Goal: Communication & Community: Ask a question

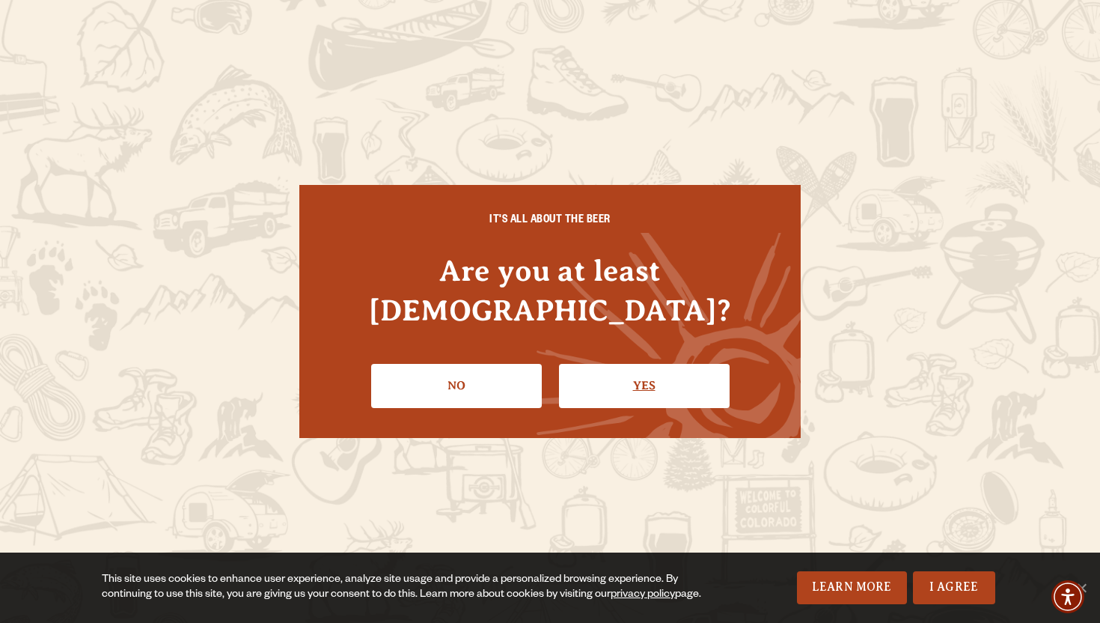
click at [632, 366] on link "Yes" at bounding box center [644, 385] width 171 height 43
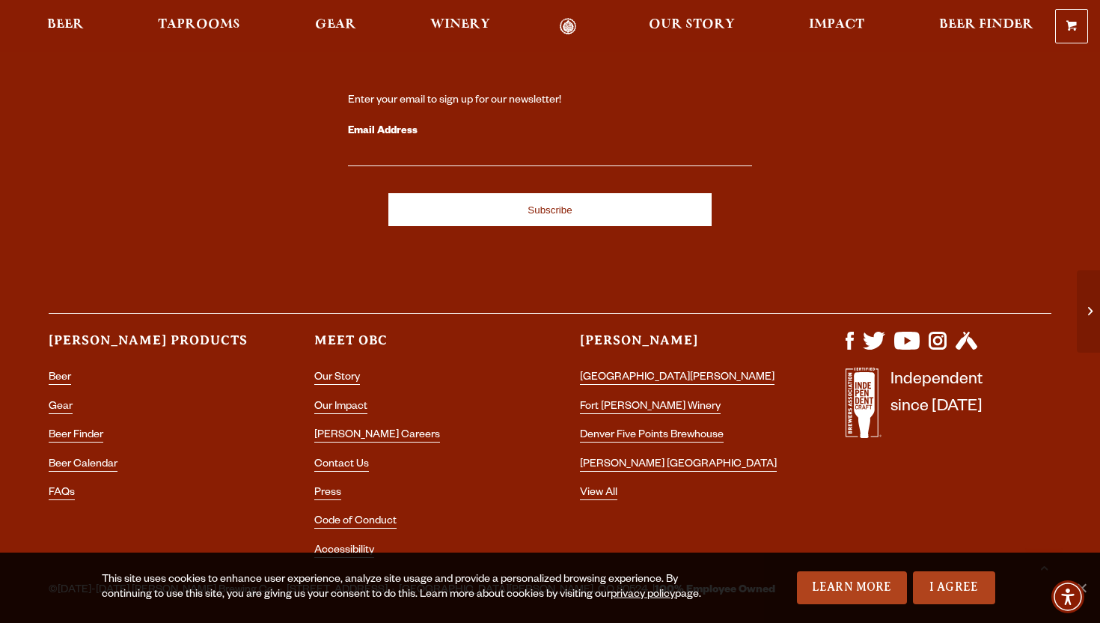
scroll to position [4056, 0]
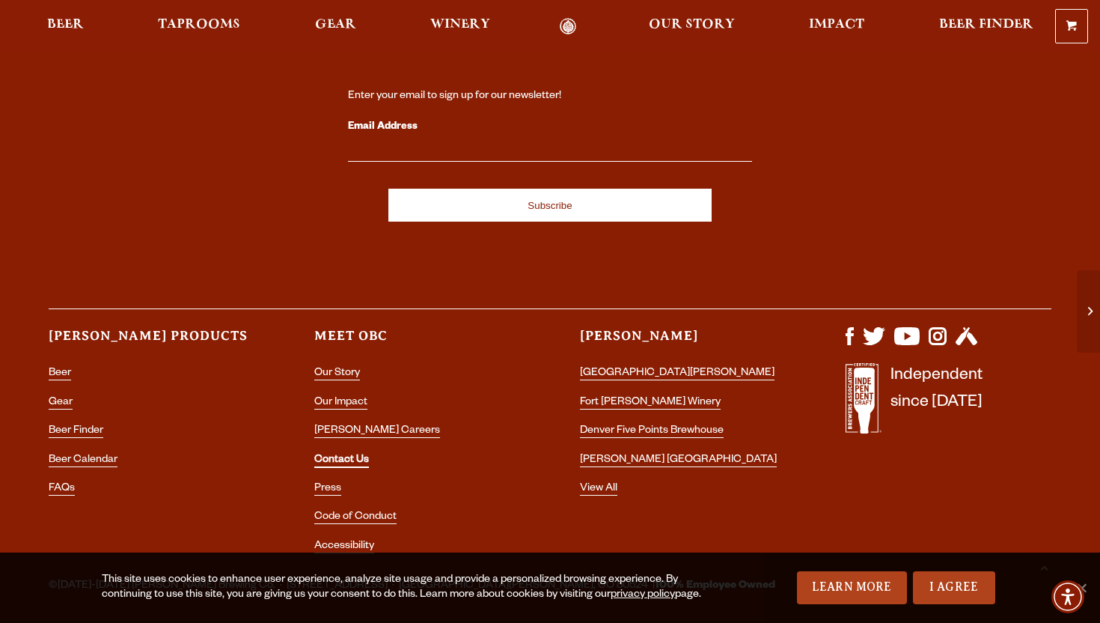
click at [350, 454] on link "Contact Us" at bounding box center [341, 460] width 55 height 13
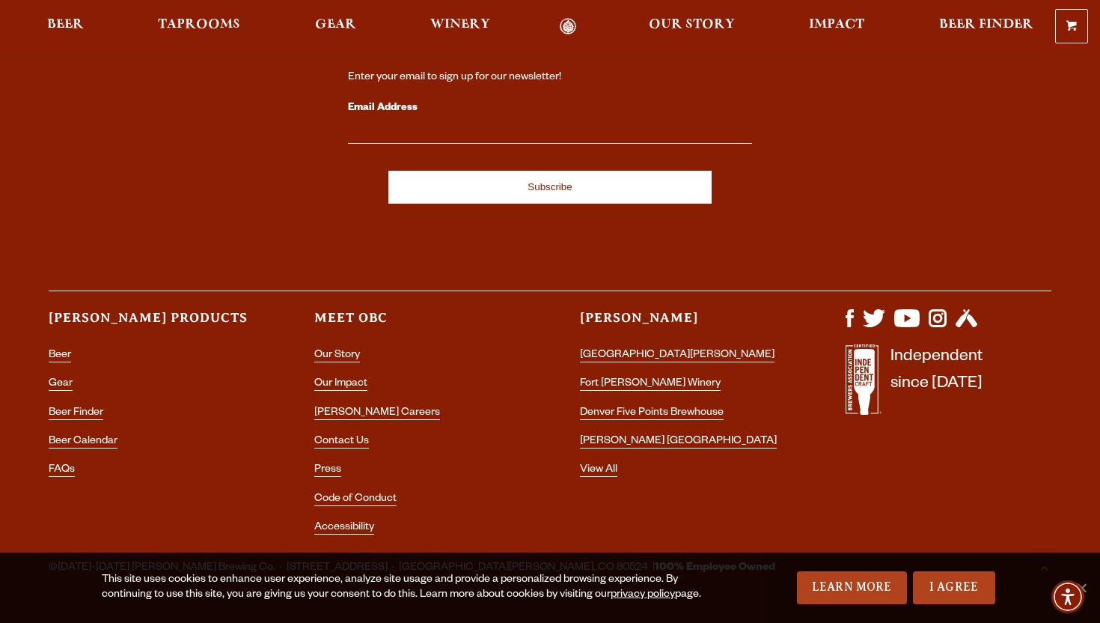
scroll to position [2902, 0]
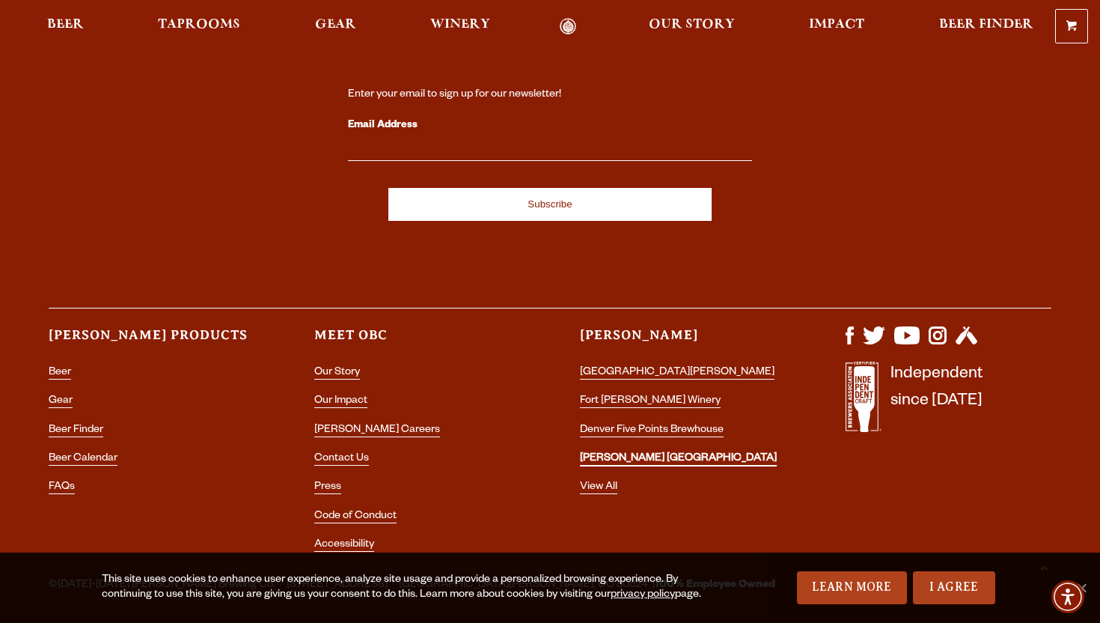
click at [653, 453] on link "[PERSON_NAME] [GEOGRAPHIC_DATA]" at bounding box center [678, 459] width 197 height 13
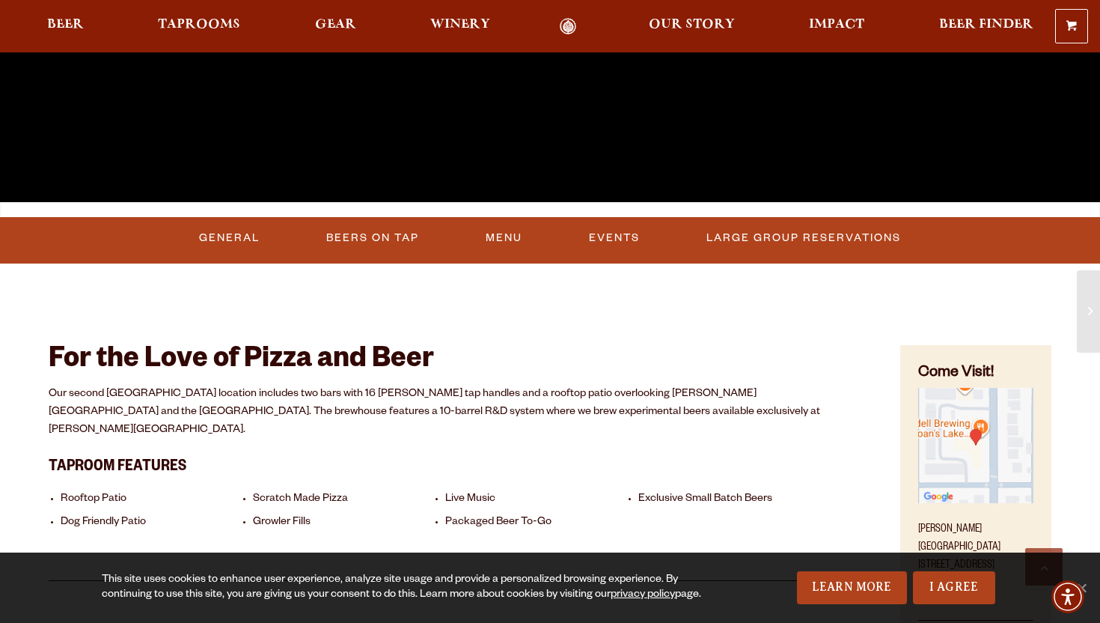
scroll to position [415, 0]
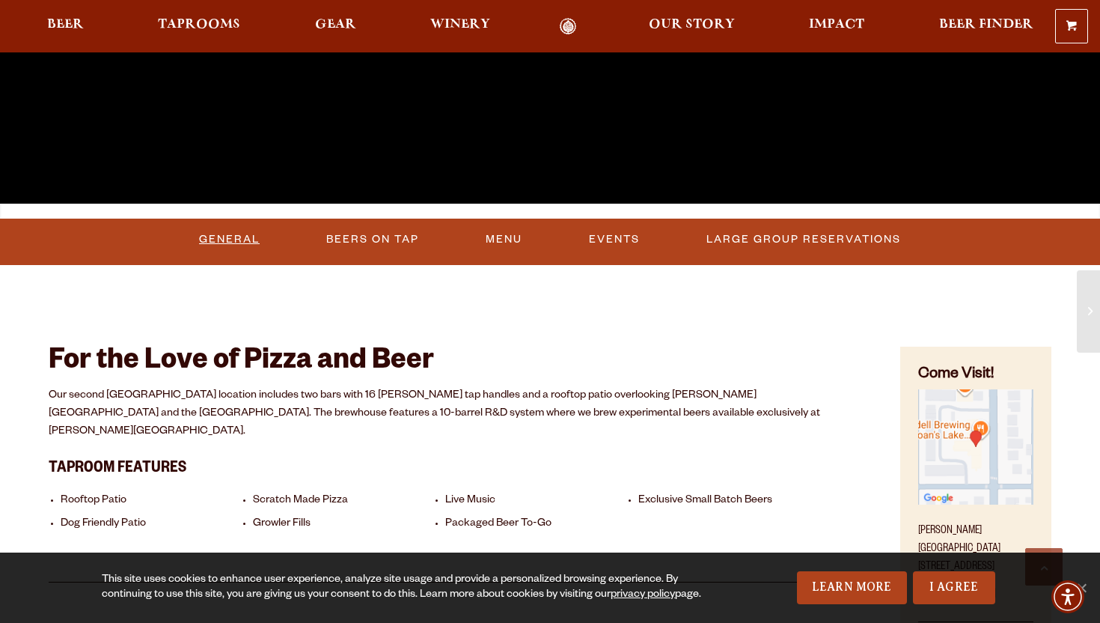
click at [210, 232] on link "General" at bounding box center [229, 239] width 73 height 34
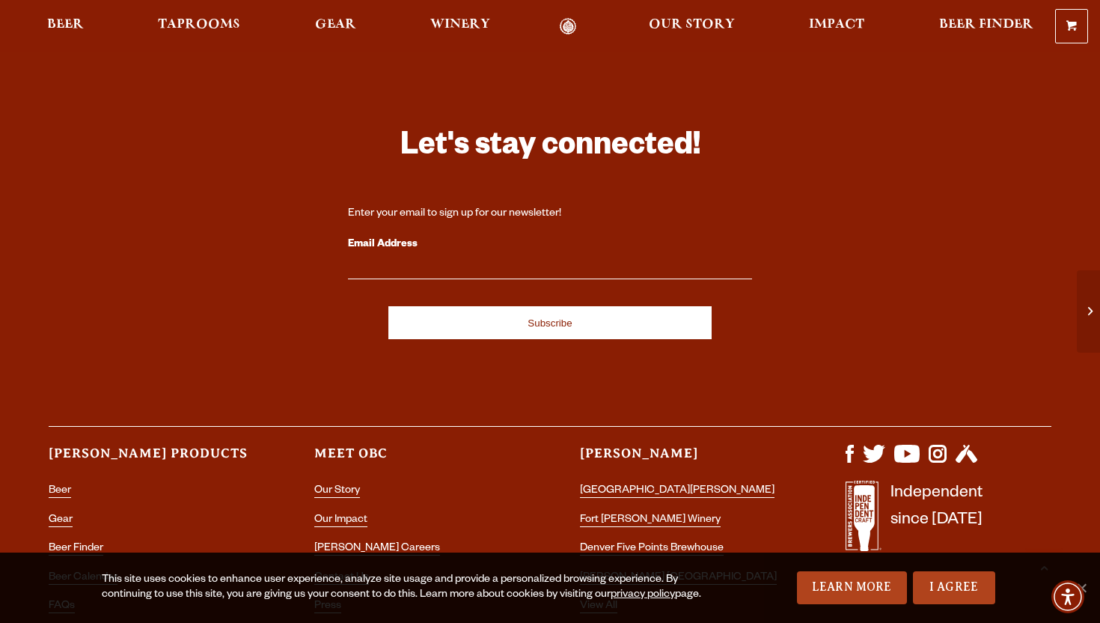
scroll to position [4056, 0]
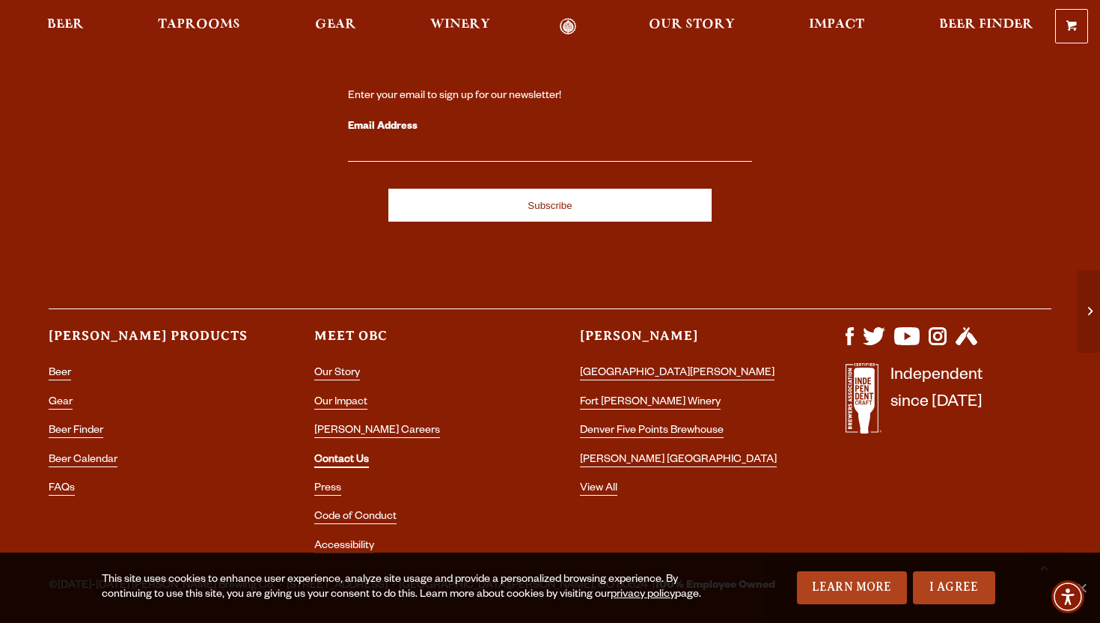
click at [346, 454] on link "Contact Us" at bounding box center [341, 460] width 55 height 13
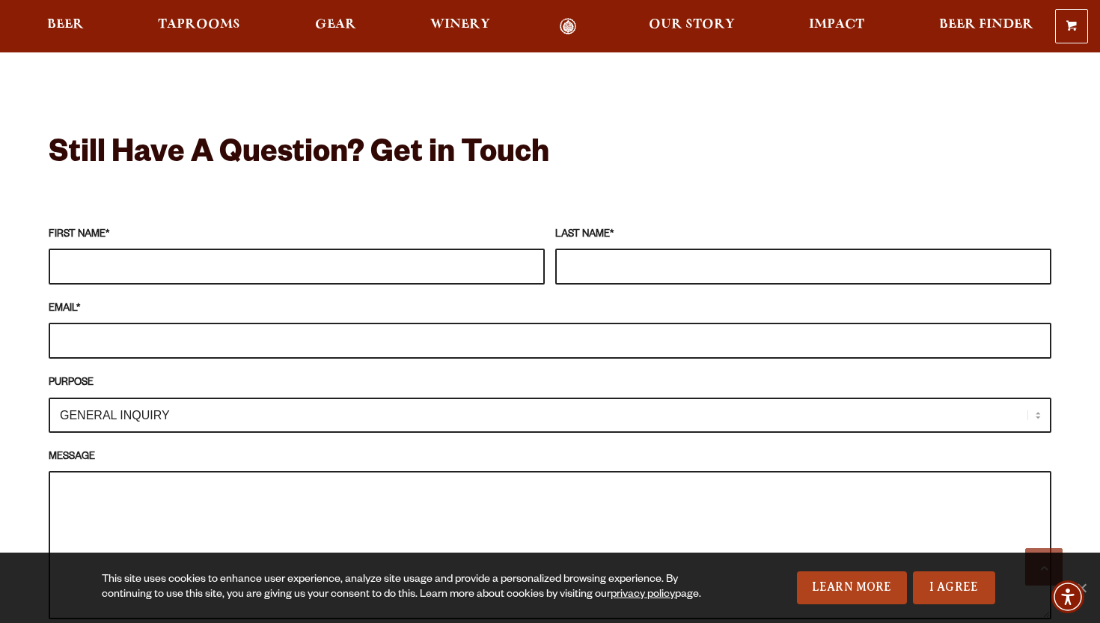
scroll to position [1260, 0]
click at [293, 322] on input "EMAIL *" at bounding box center [550, 340] width 1003 height 36
type input "[PERSON_NAME][EMAIL_ADDRESS][DOMAIN_NAME]"
type input "[PERSON_NAME]"
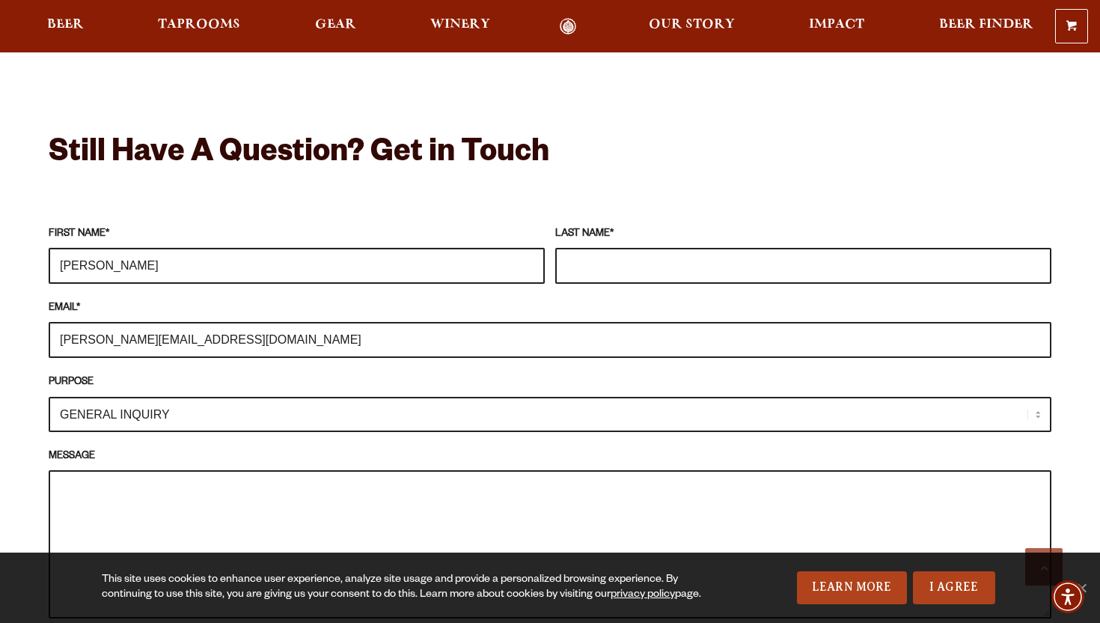
type input "Main"
click at [200, 397] on select "GENERAL INQUIRY TAPROOM / BREWERY WINERY BOOK A TOUR MEDIA INQUIRY GEAR SHOP [P…" at bounding box center [550, 414] width 1003 height 35
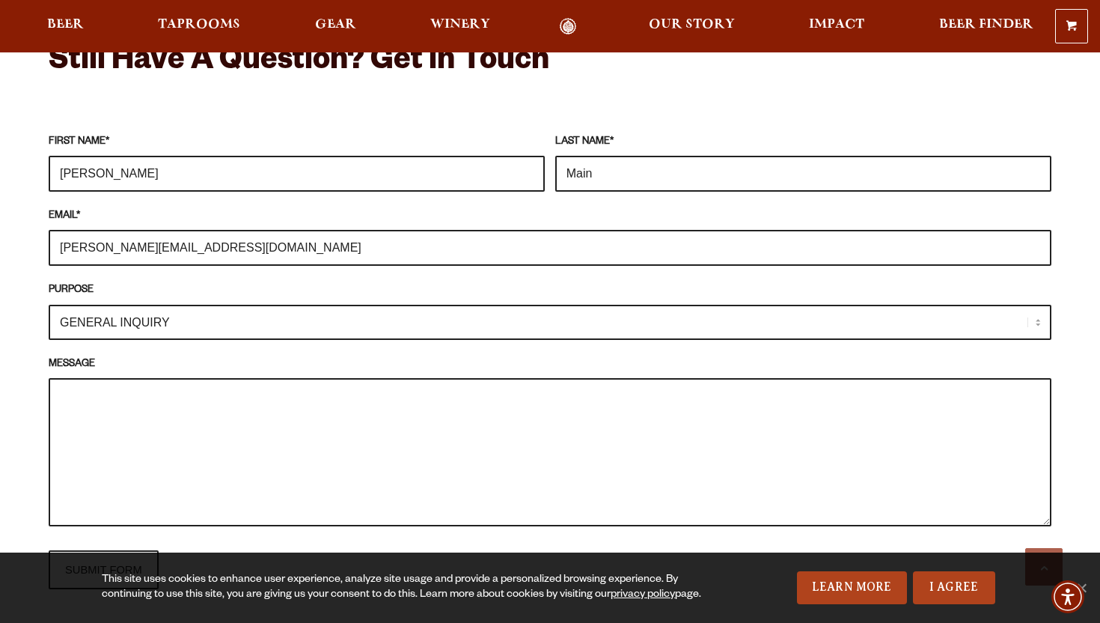
scroll to position [1364, 0]
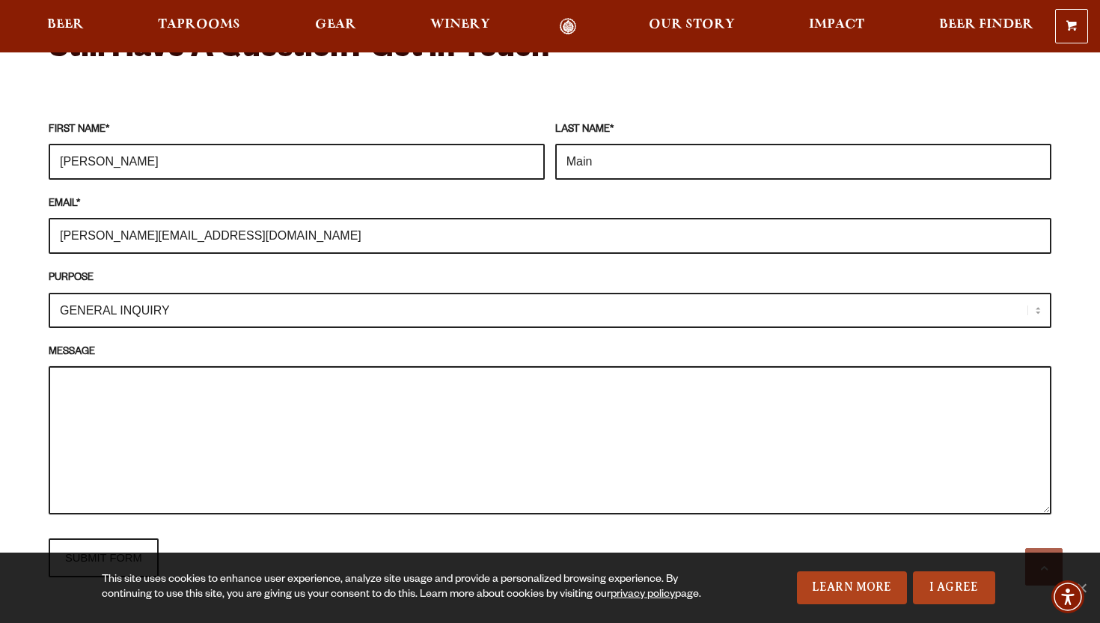
click at [168, 414] on textarea "MESSAGE" at bounding box center [550, 440] width 1003 height 148
paste textarea "Lo ipsu do Sitame, con A el-sed Doe Tempor Incidid, u labore-etdol magnaa enima…"
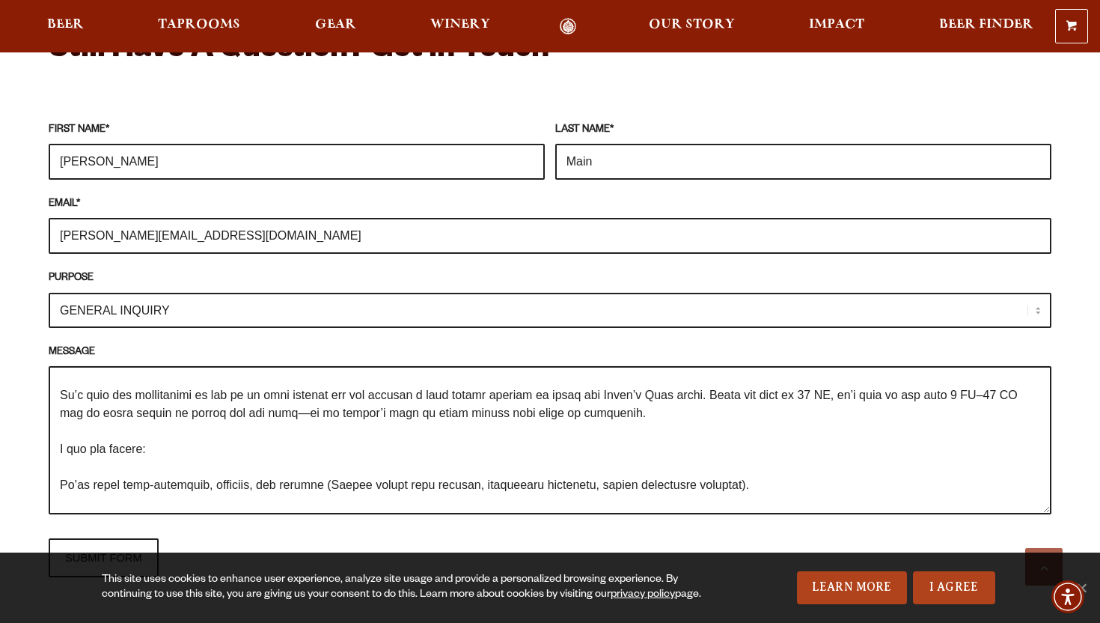
scroll to position [0, 0]
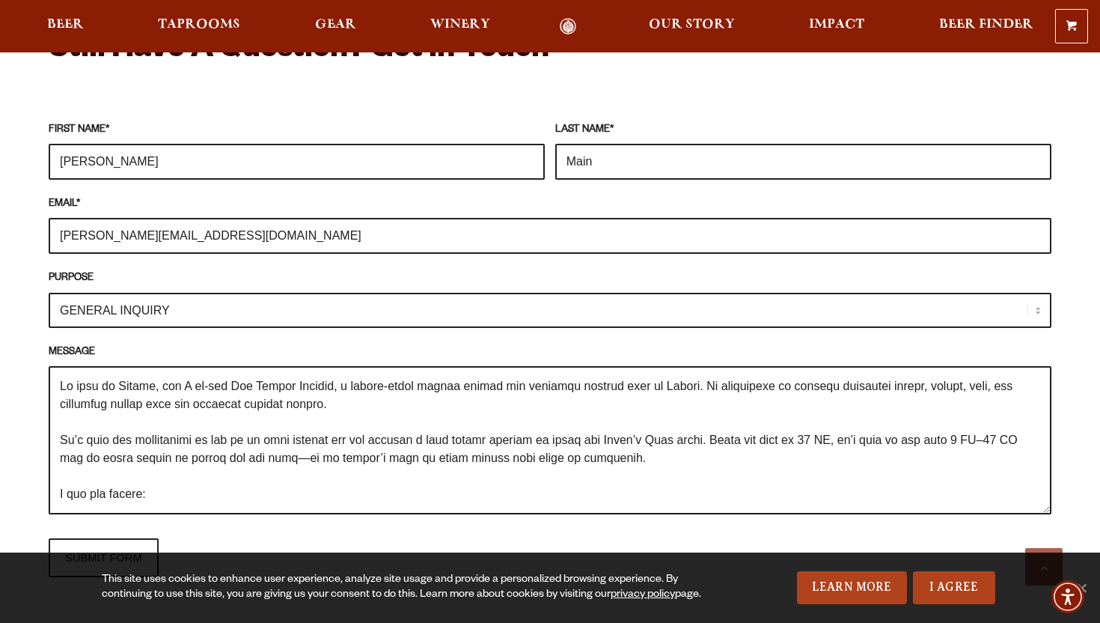
click at [61, 366] on textarea "MESSAGE" at bounding box center [550, 440] width 1003 height 148
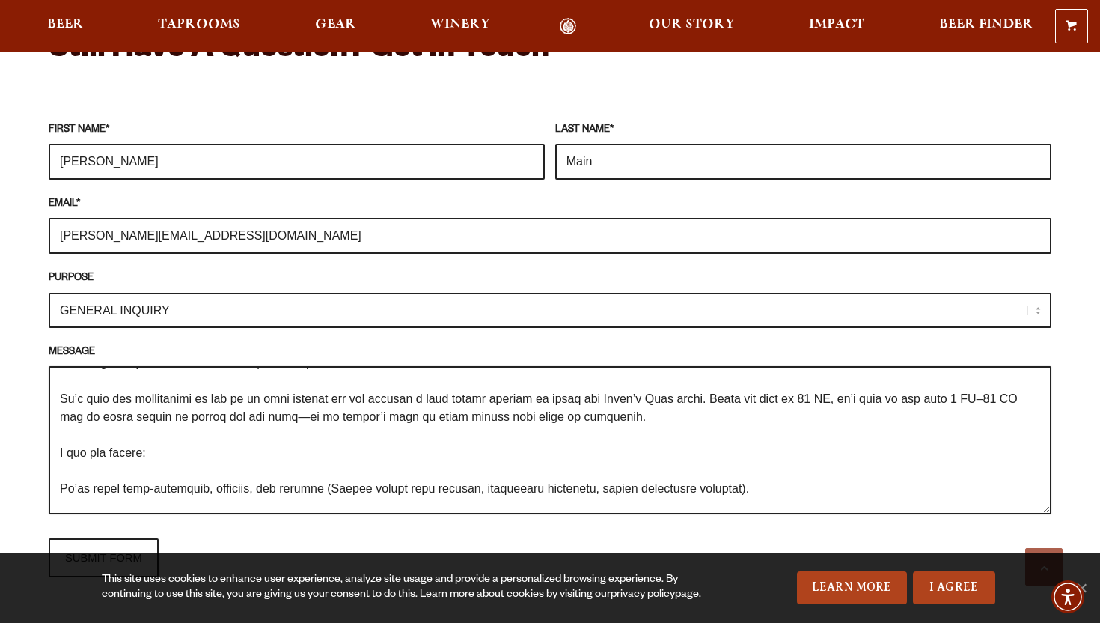
scroll to position [66, 0]
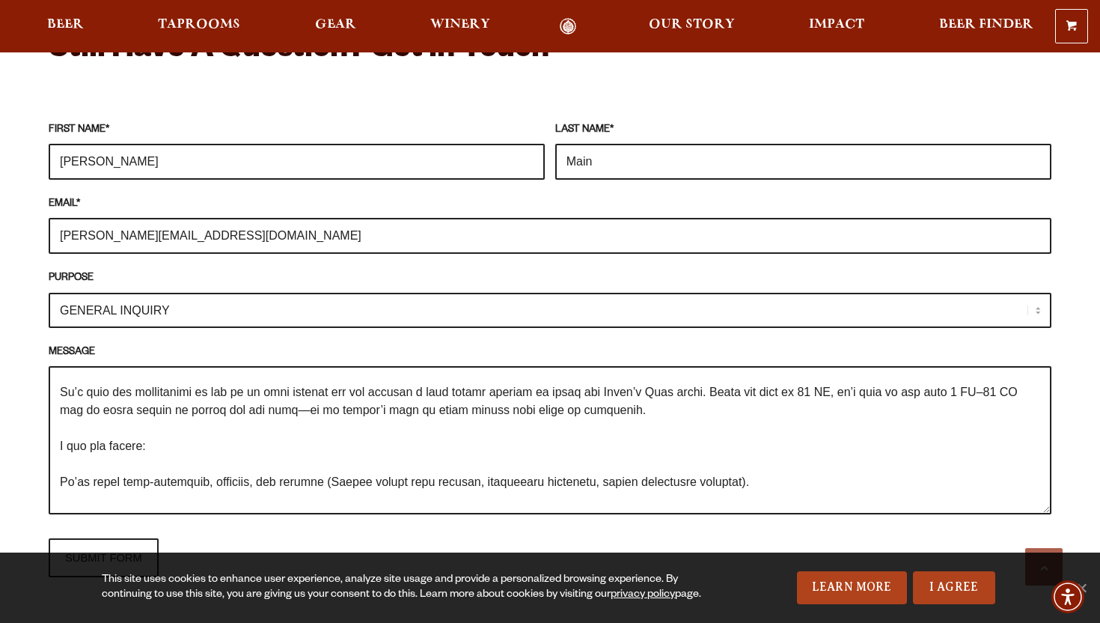
click at [83, 442] on textarea "MESSAGE" at bounding box center [550, 440] width 1003 height 148
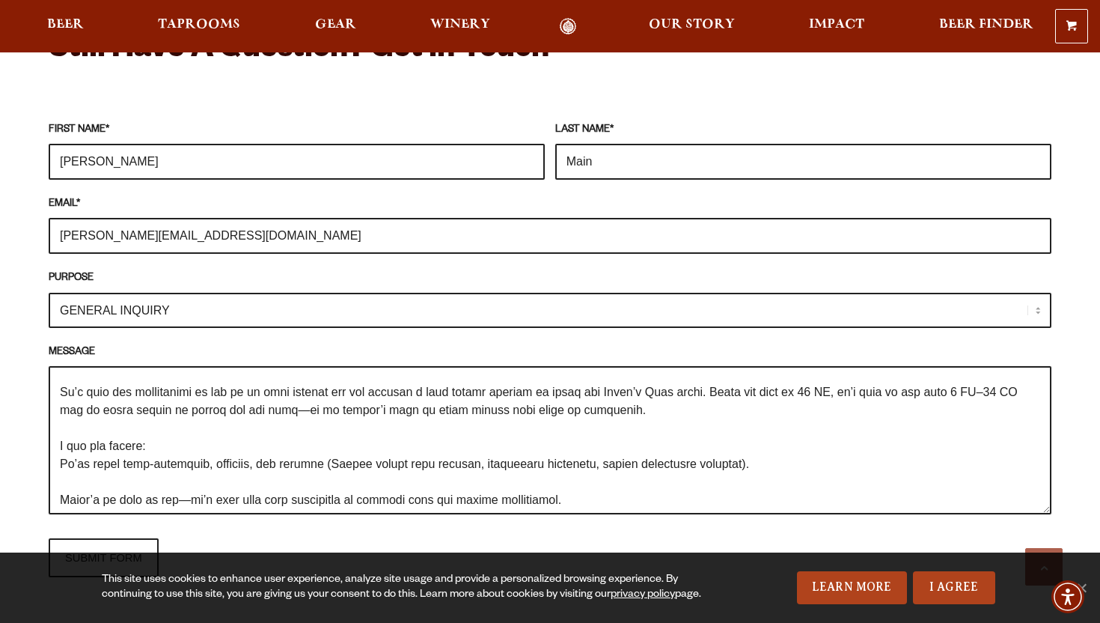
click at [71, 454] on textarea "MESSAGE" at bounding box center [550, 440] width 1003 height 148
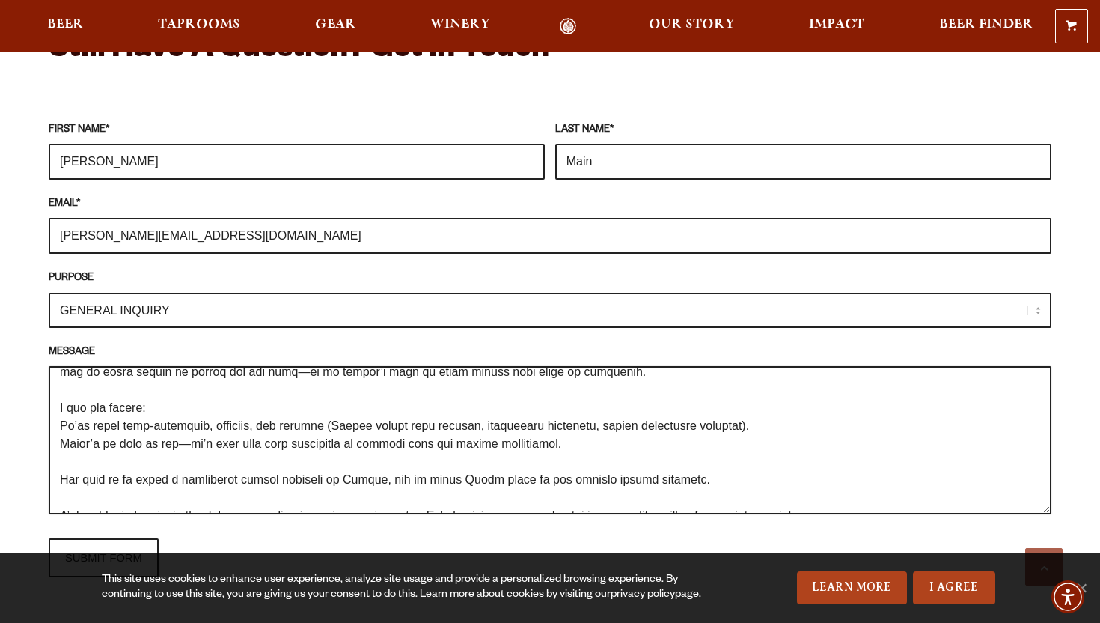
scroll to position [116, 0]
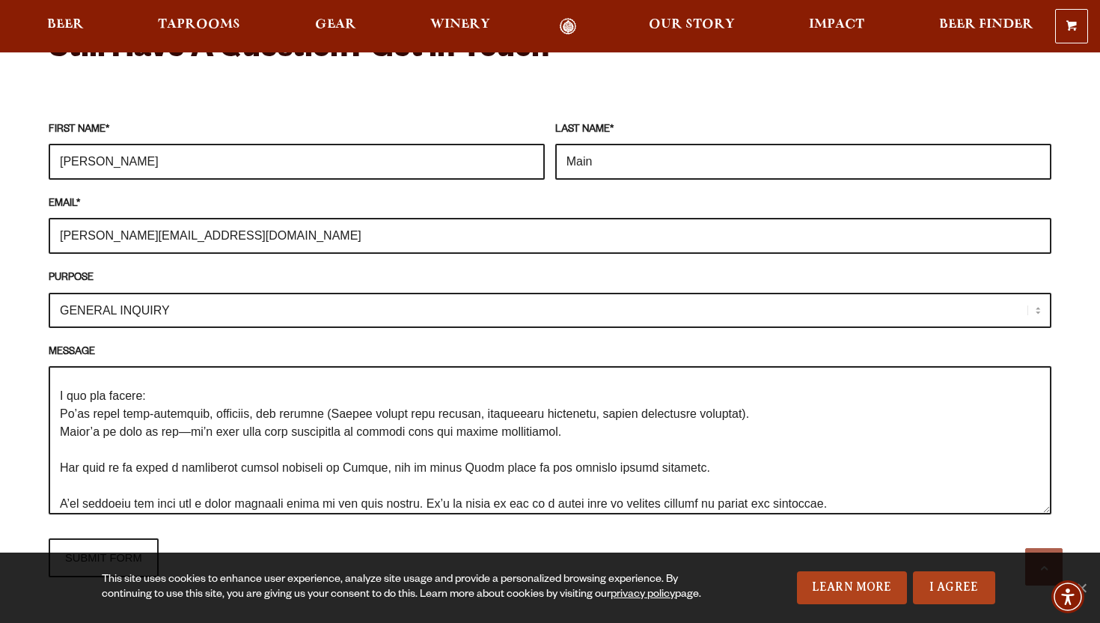
click at [67, 436] on textarea "MESSAGE" at bounding box center [550, 440] width 1003 height 148
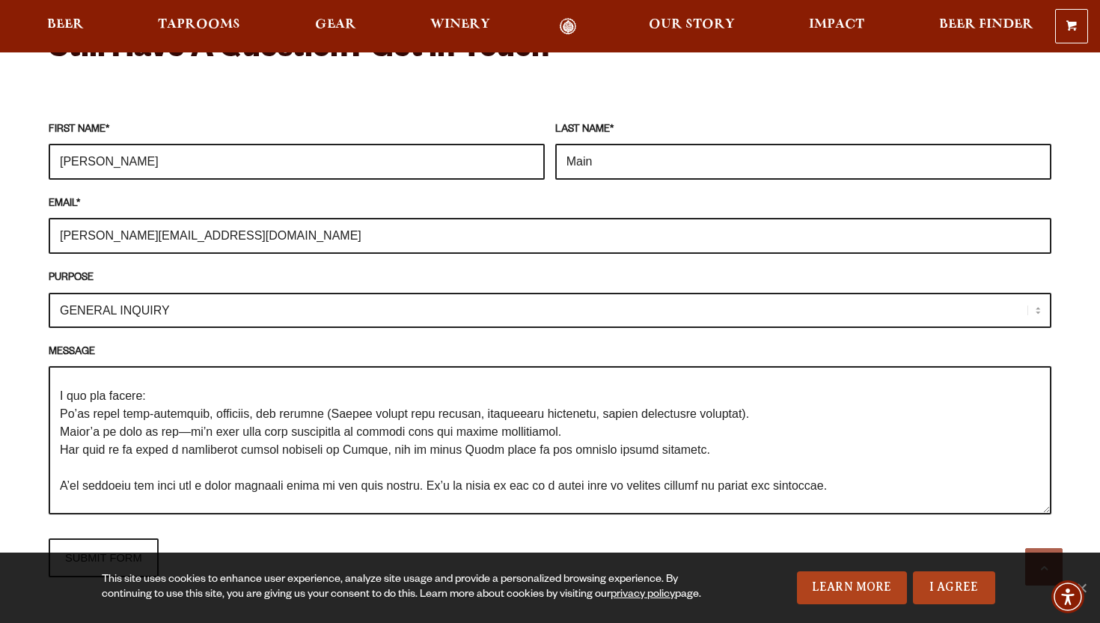
scroll to position [144, 0]
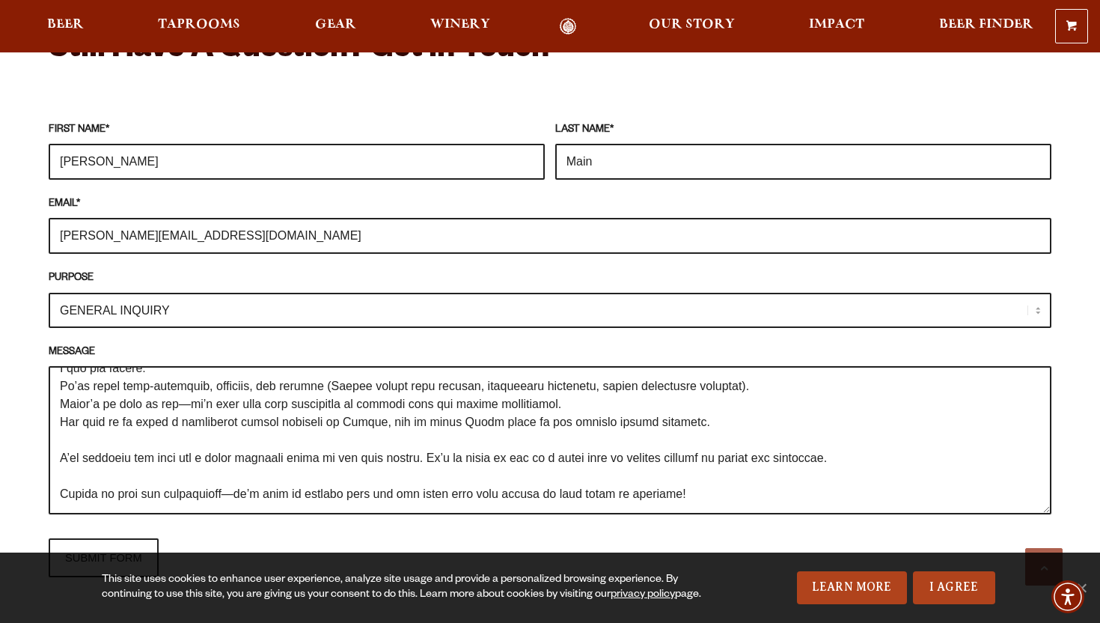
drag, startPoint x: 438, startPoint y: 436, endPoint x: 97, endPoint y: 418, distance: 341.8
click at [97, 418] on textarea "MESSAGE" at bounding box center [550, 440] width 1003 height 148
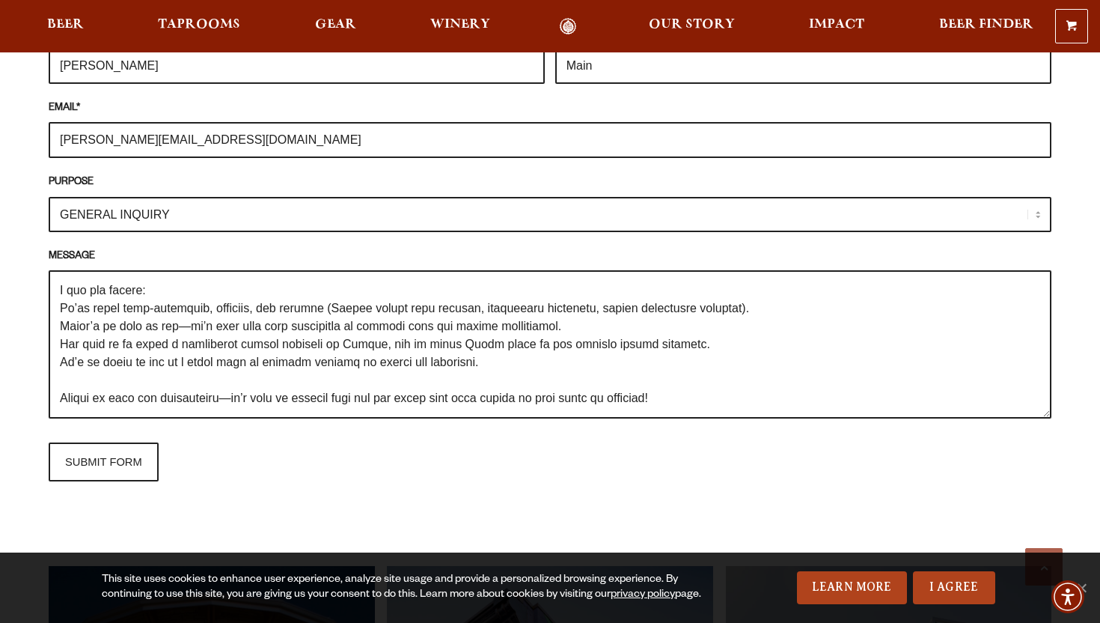
scroll to position [1461, 0]
click at [742, 372] on textarea "MESSAGE" at bounding box center [550, 343] width 1003 height 148
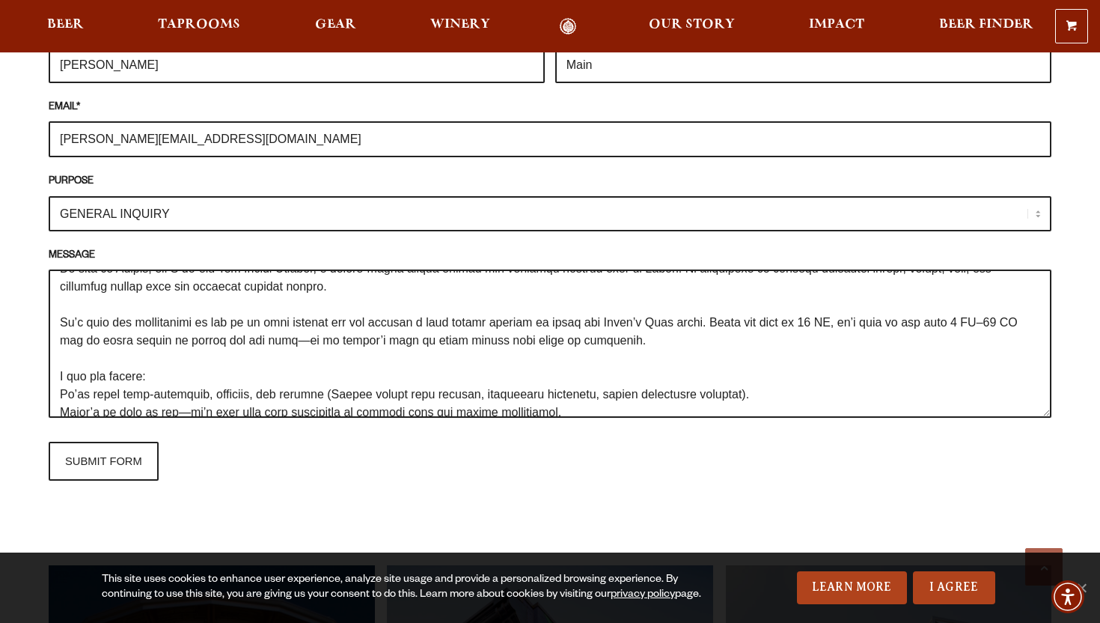
scroll to position [40, 0]
click at [365, 300] on textarea "MESSAGE" at bounding box center [550, 343] width 1003 height 148
click at [447, 298] on textarea "MESSAGE" at bounding box center [550, 343] width 1003 height 148
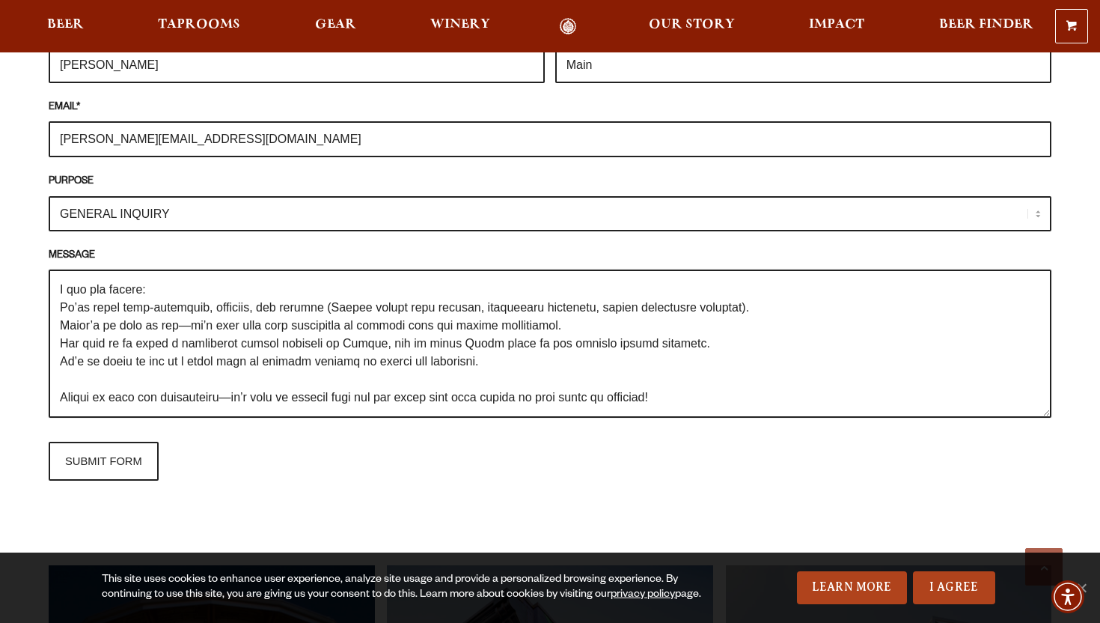
click at [736, 365] on textarea "MESSAGE" at bounding box center [550, 343] width 1003 height 148
click at [721, 377] on textarea "MESSAGE" at bounding box center [550, 343] width 1003 height 148
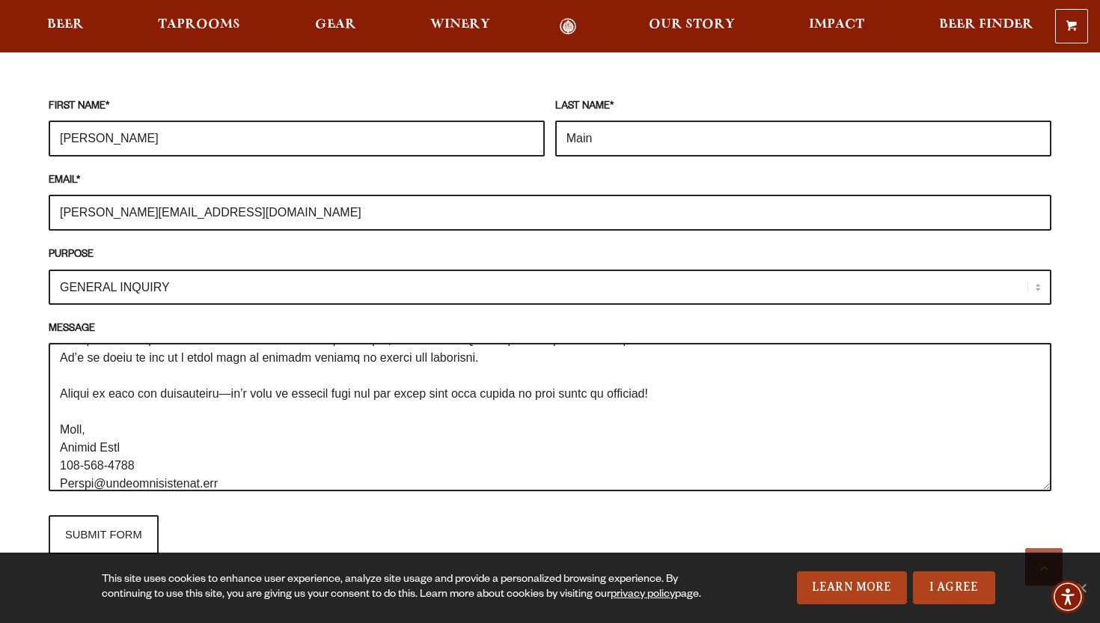
scroll to position [216, 0]
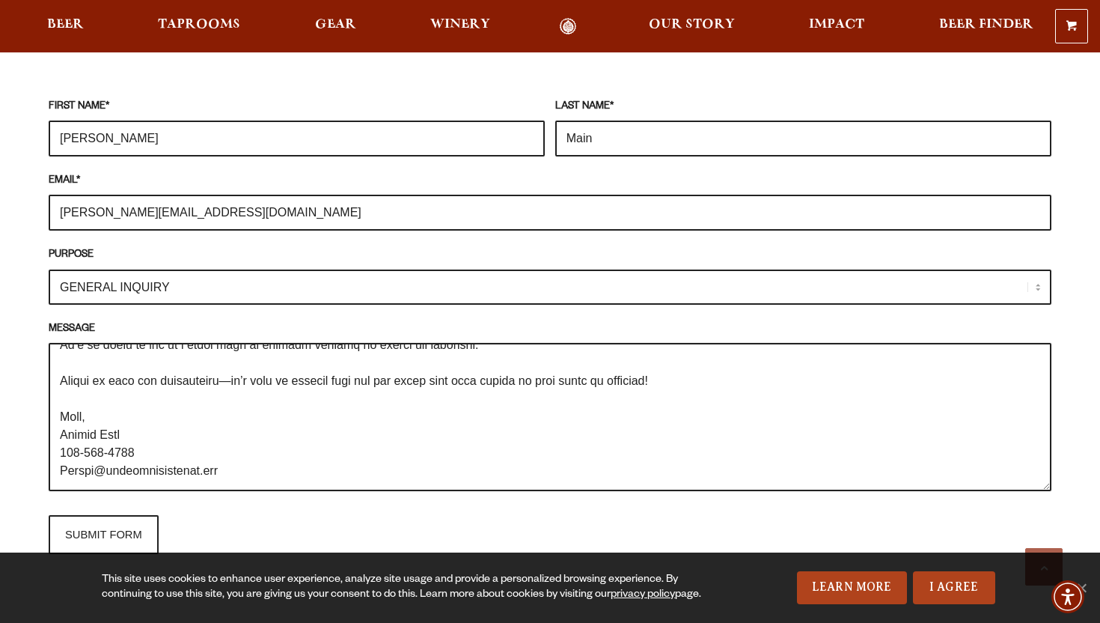
type textarea "Lo ipsum! Do sita co Adipis, eli S do-eiu Tem Incidi Utlabor, e dolore-magna al…"
click at [160, 515] on p "SUBMIT FORM" at bounding box center [550, 534] width 1003 height 39
click at [139, 515] on input "SUBMIT FORM" at bounding box center [104, 534] width 110 height 39
type input "Sending"
